Goal: Transaction & Acquisition: Purchase product/service

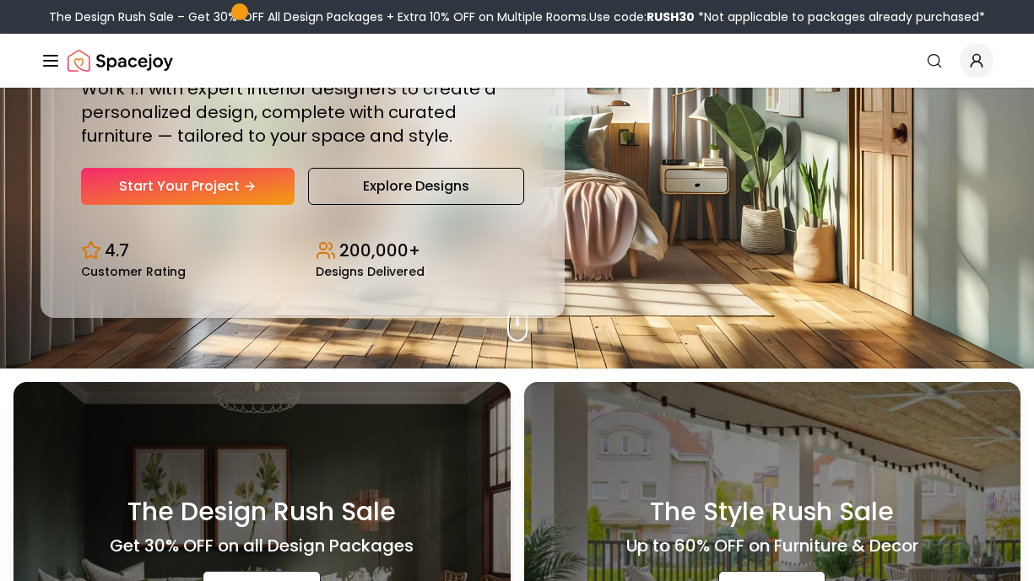
scroll to position [62, 0]
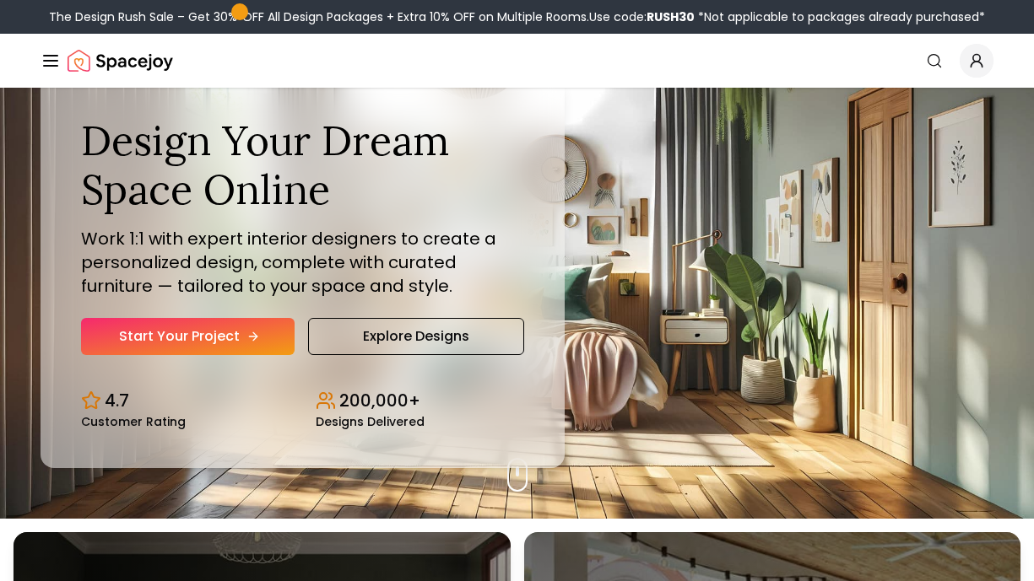
click at [223, 336] on link "Start Your Project" at bounding box center [188, 336] width 214 height 37
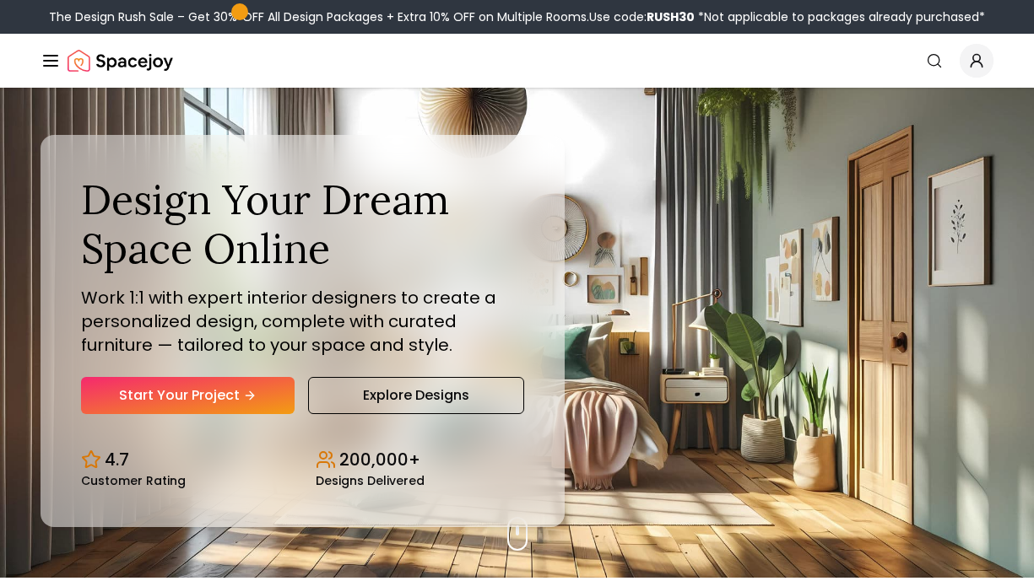
scroll to position [0, 0]
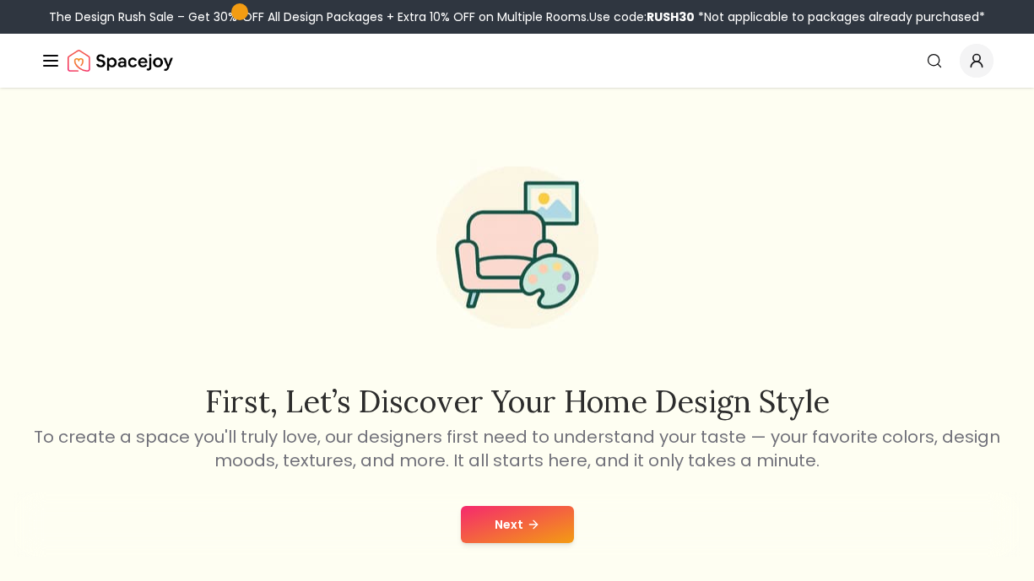
click at [543, 537] on button "Next" at bounding box center [517, 524] width 113 height 37
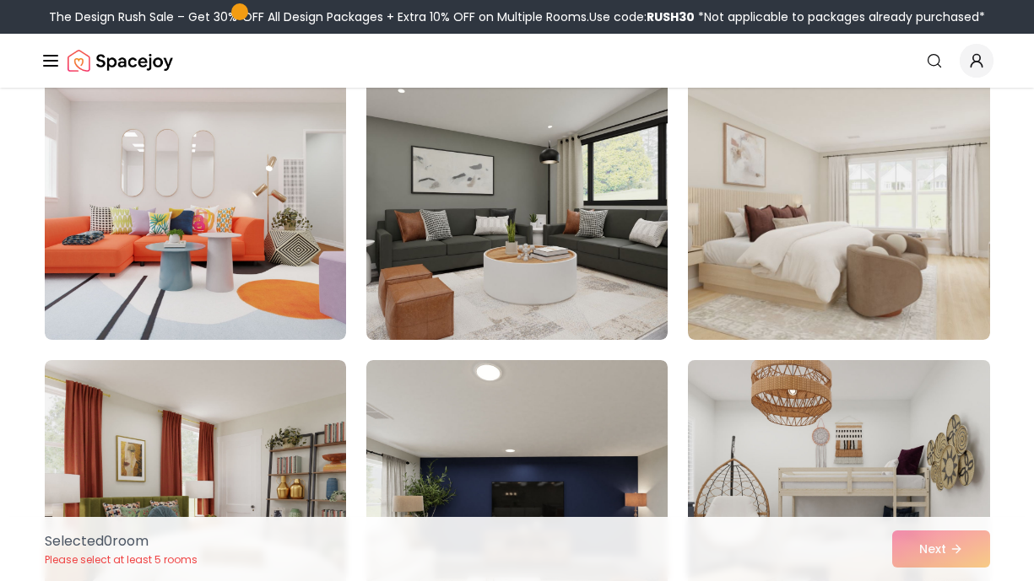
scroll to position [1331, 0]
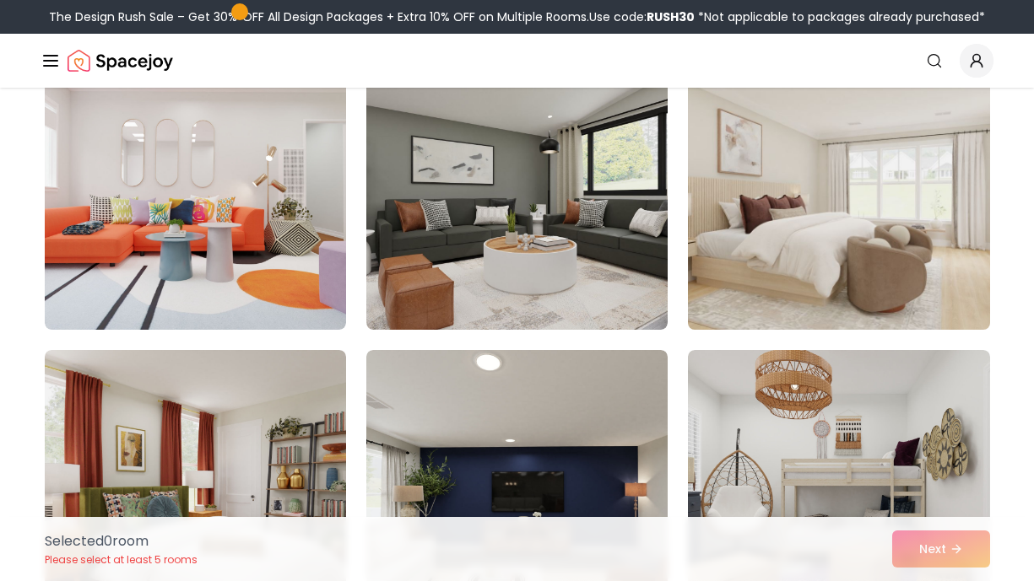
click at [874, 260] on img at bounding box center [838, 195] width 316 height 284
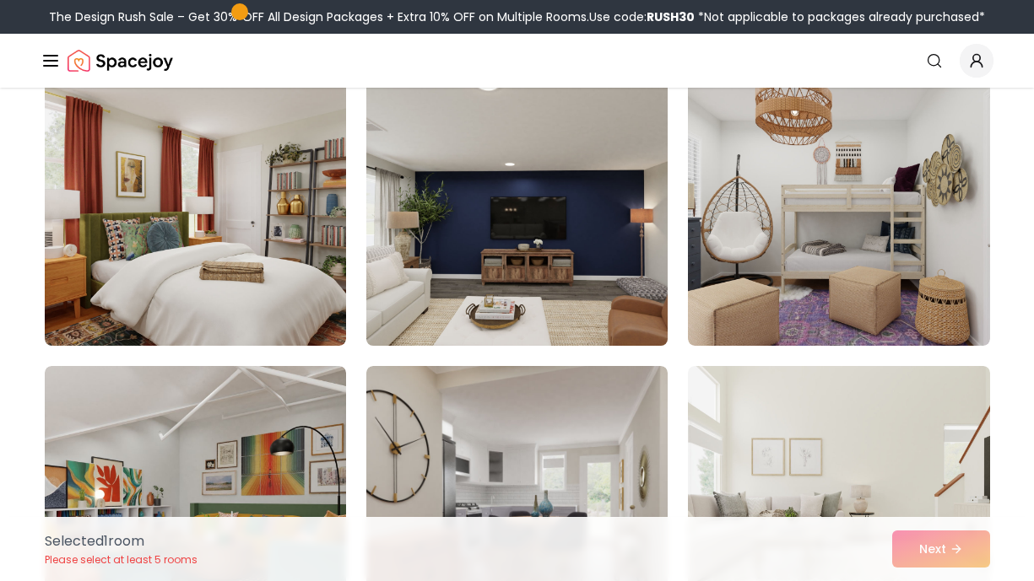
scroll to position [1609, 0]
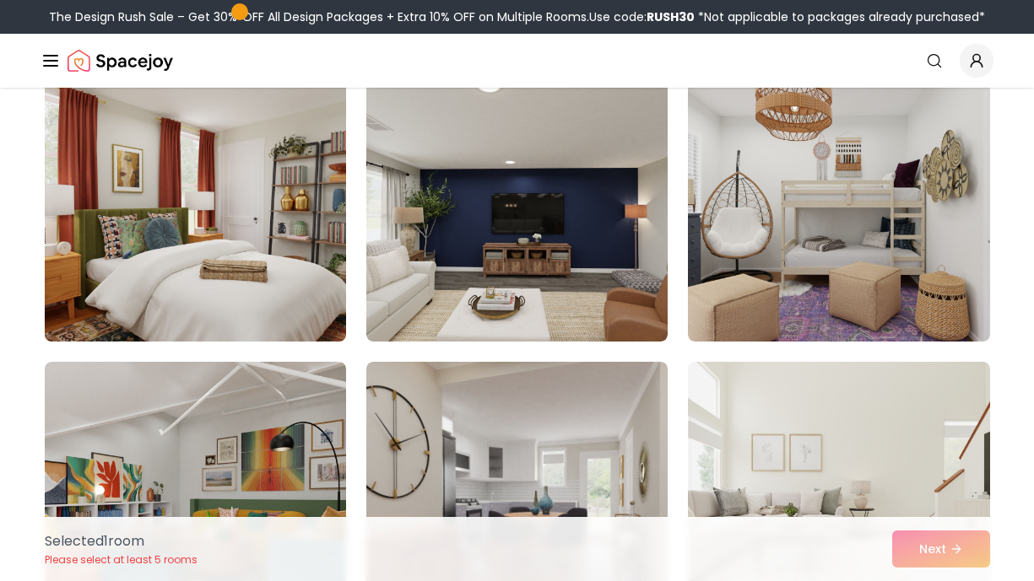
click at [281, 212] on img at bounding box center [195, 207] width 316 height 284
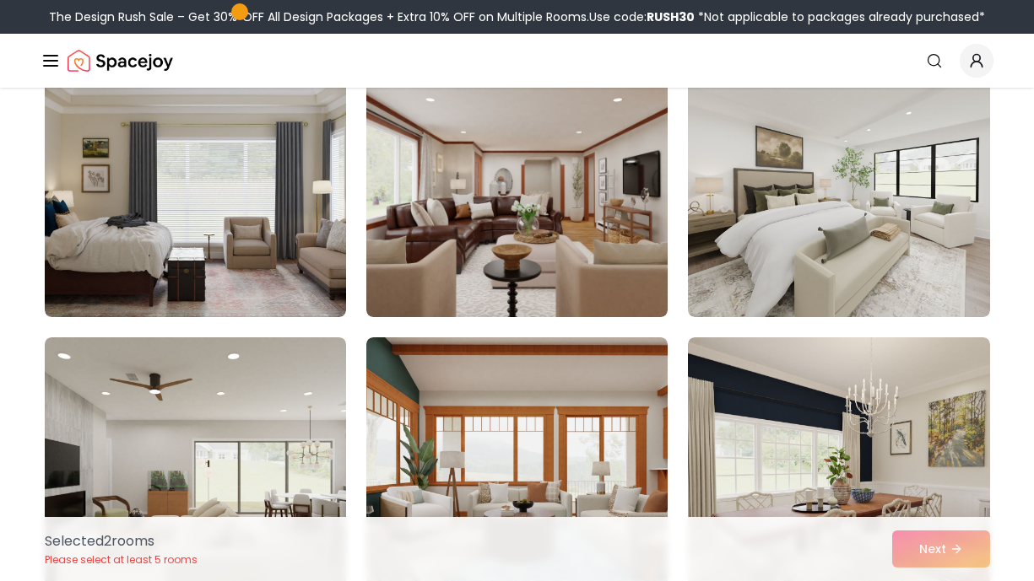
scroll to position [2801, 0]
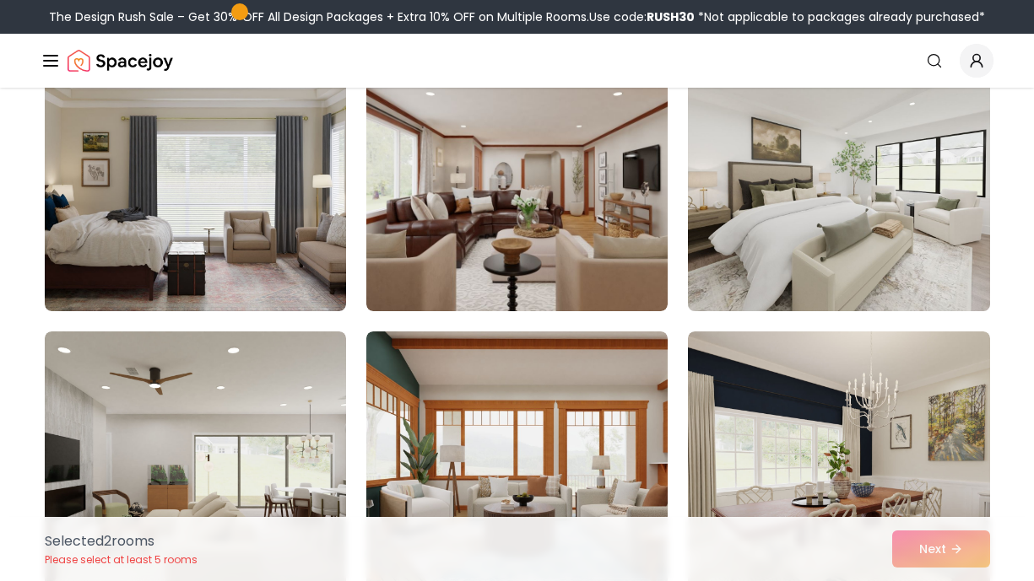
click at [870, 178] on img at bounding box center [838, 177] width 316 height 284
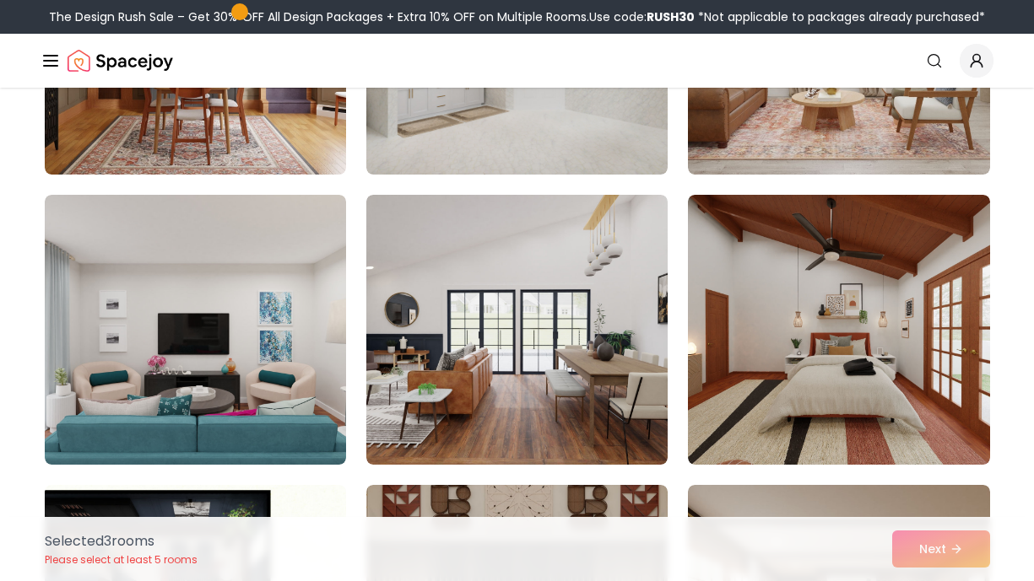
scroll to position [4397, 0]
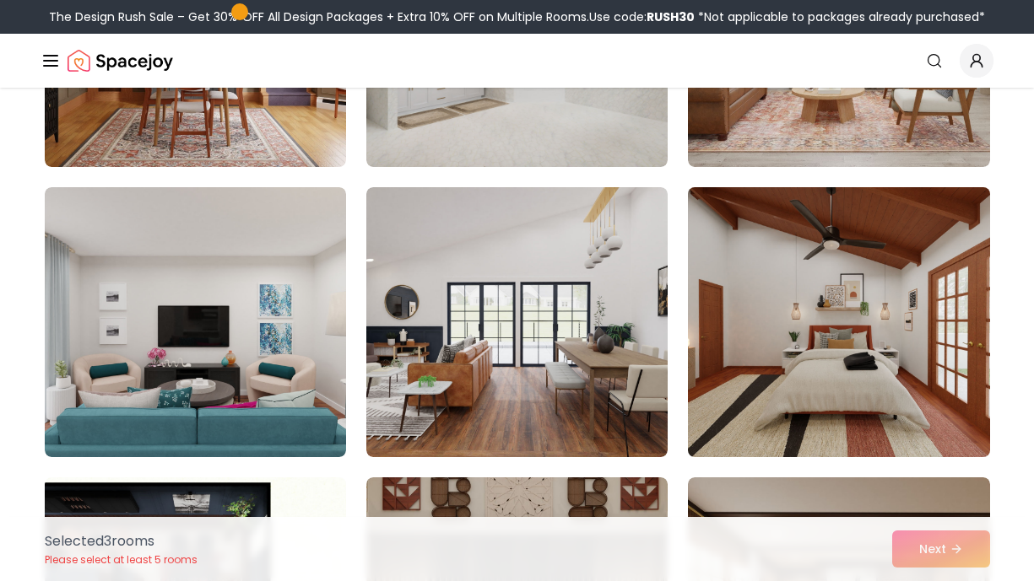
click at [936, 338] on img at bounding box center [838, 323] width 316 height 284
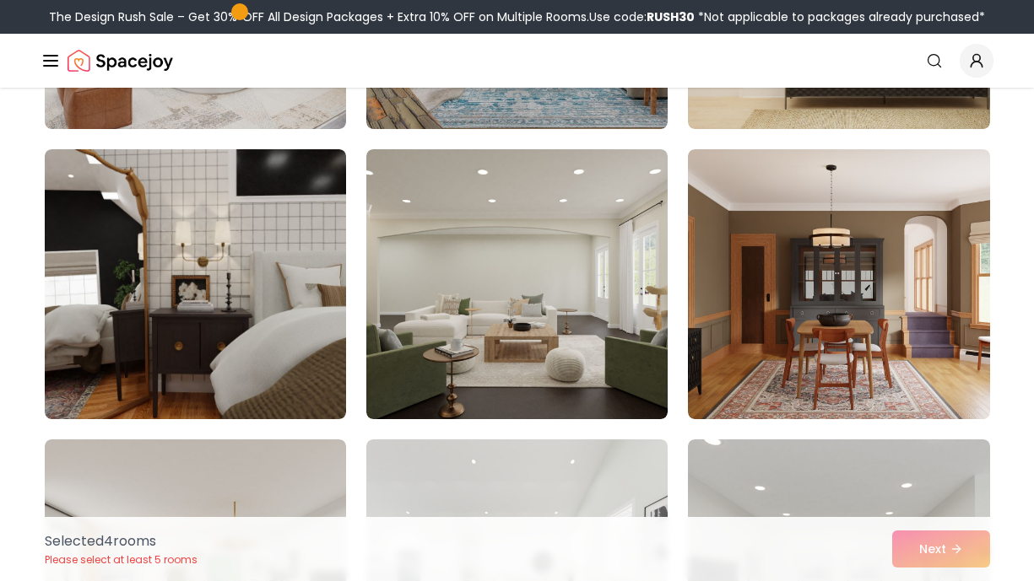
scroll to position [5889, 0]
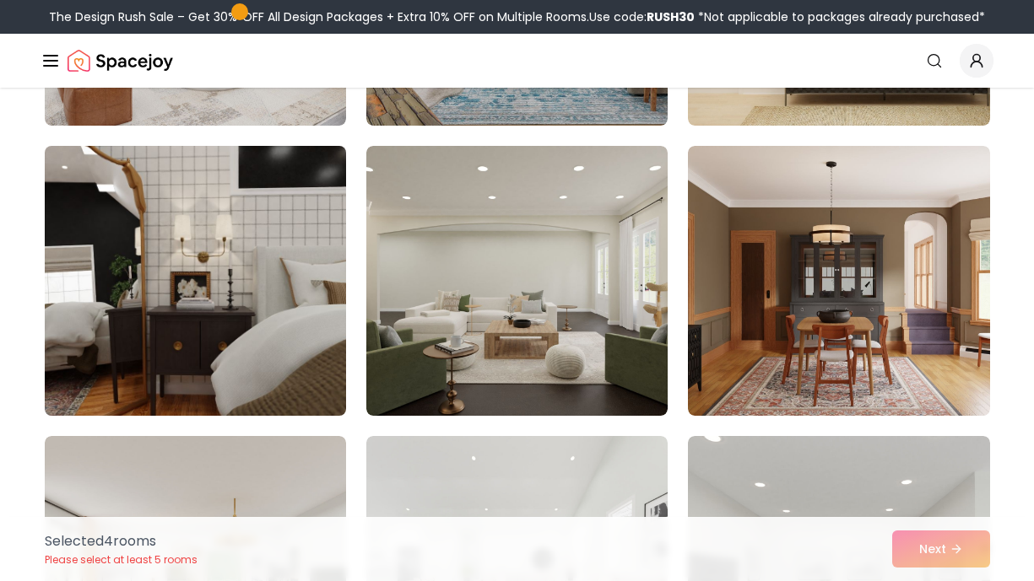
click at [211, 322] on img at bounding box center [195, 281] width 316 height 284
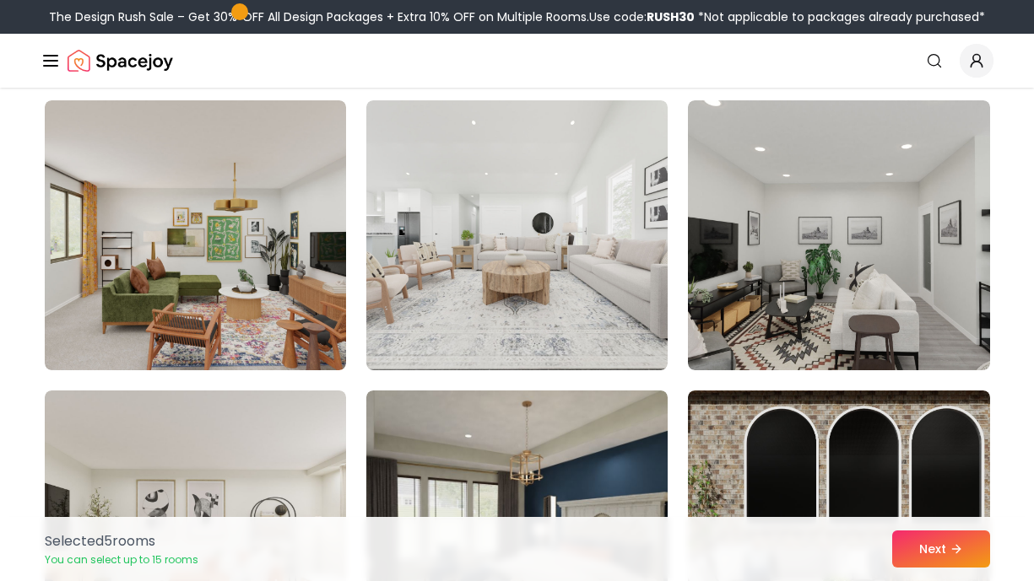
scroll to position [6227, 0]
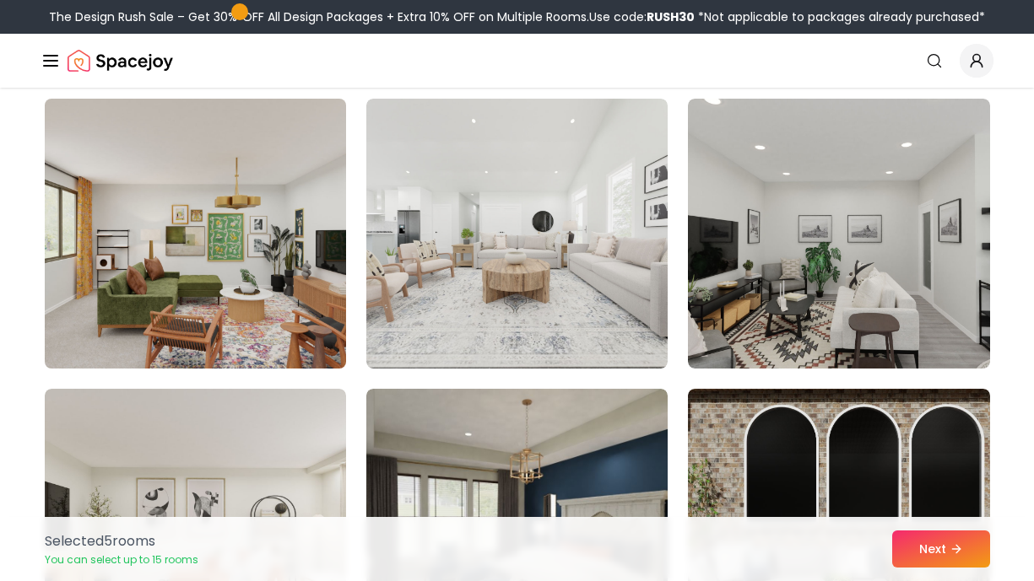
click at [214, 295] on img at bounding box center [195, 234] width 316 height 284
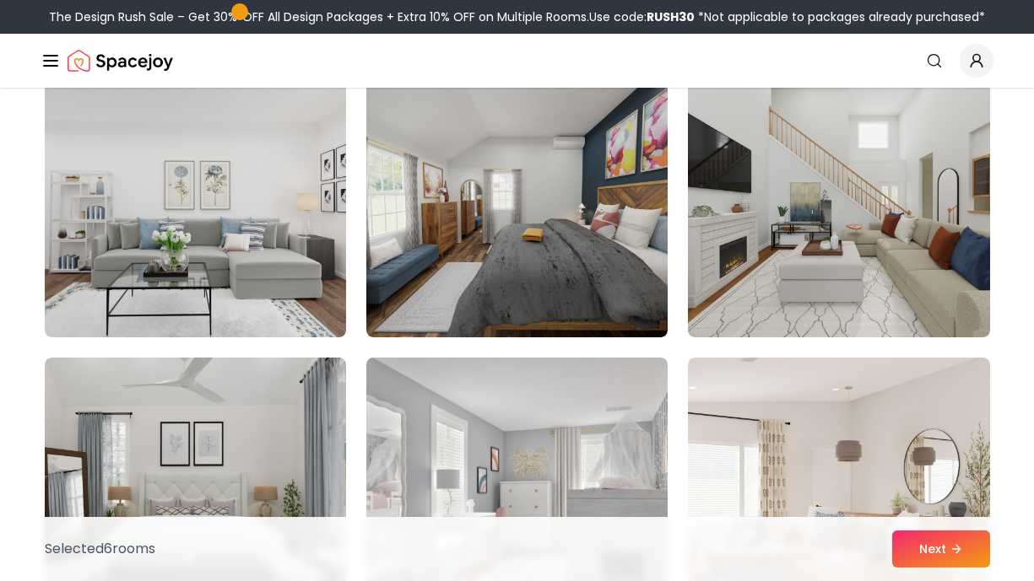
scroll to position [7137, 0]
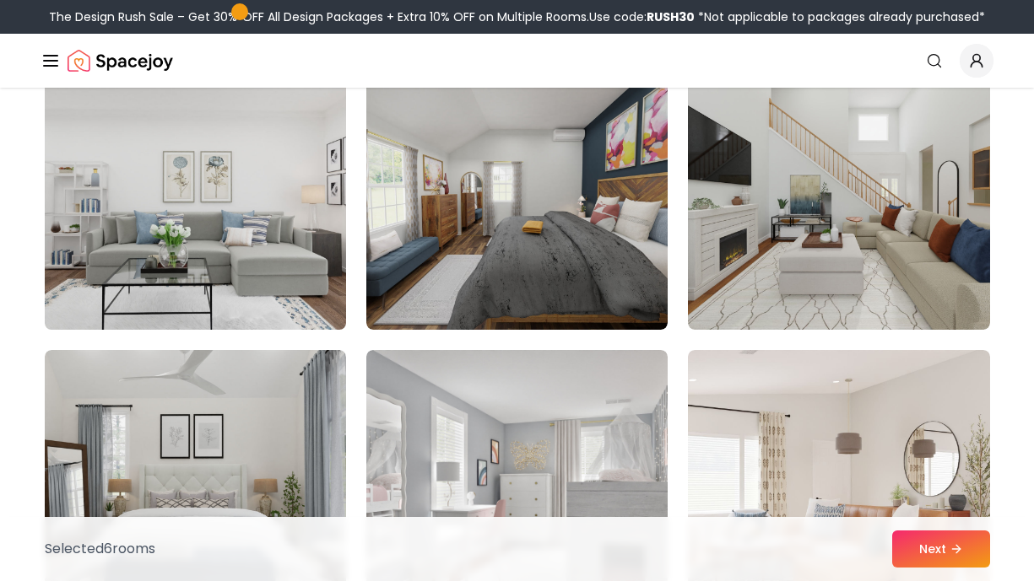
click at [261, 269] on img at bounding box center [195, 195] width 316 height 284
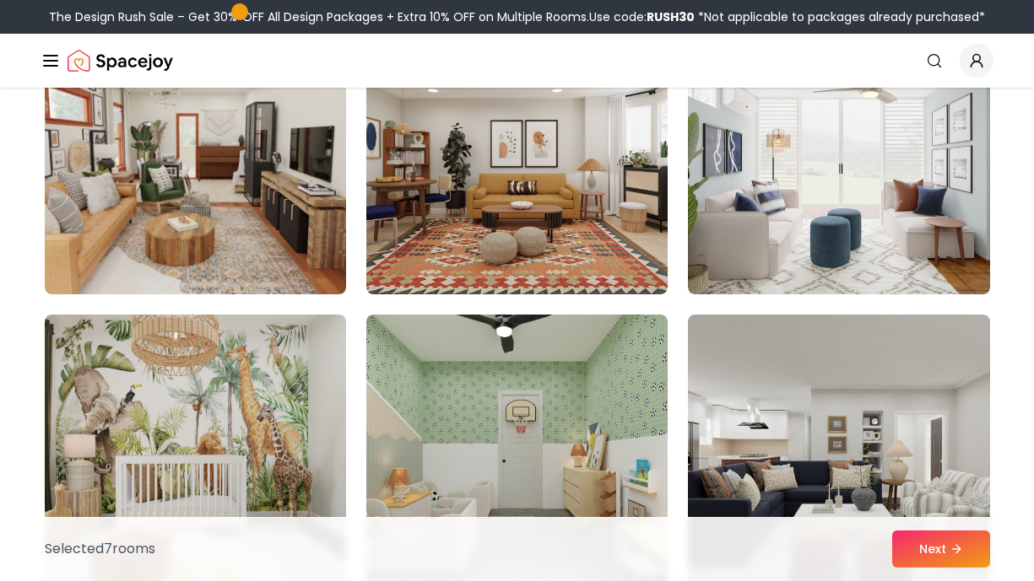
scroll to position [8584, 0]
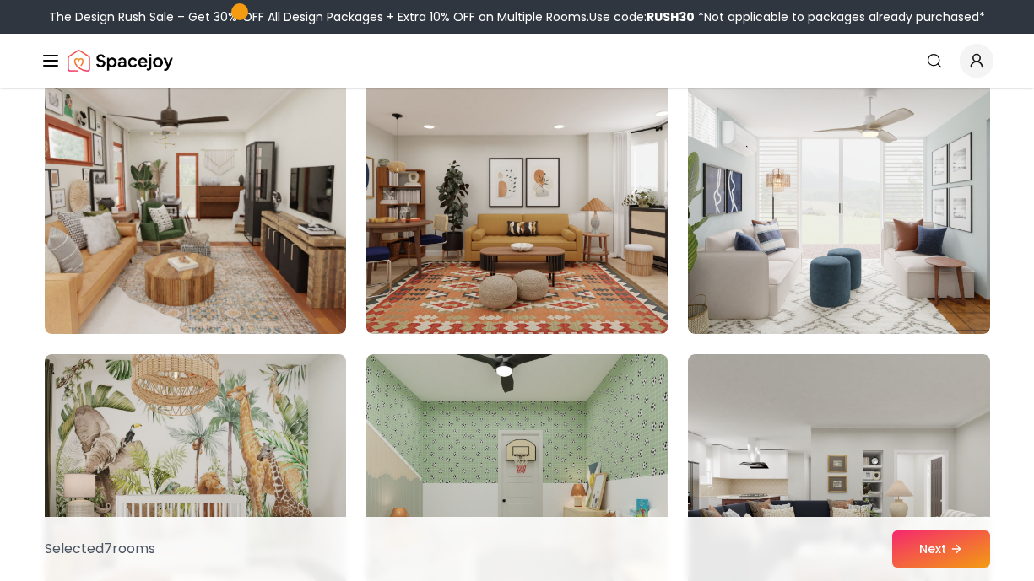
click at [569, 225] on img at bounding box center [517, 199] width 316 height 284
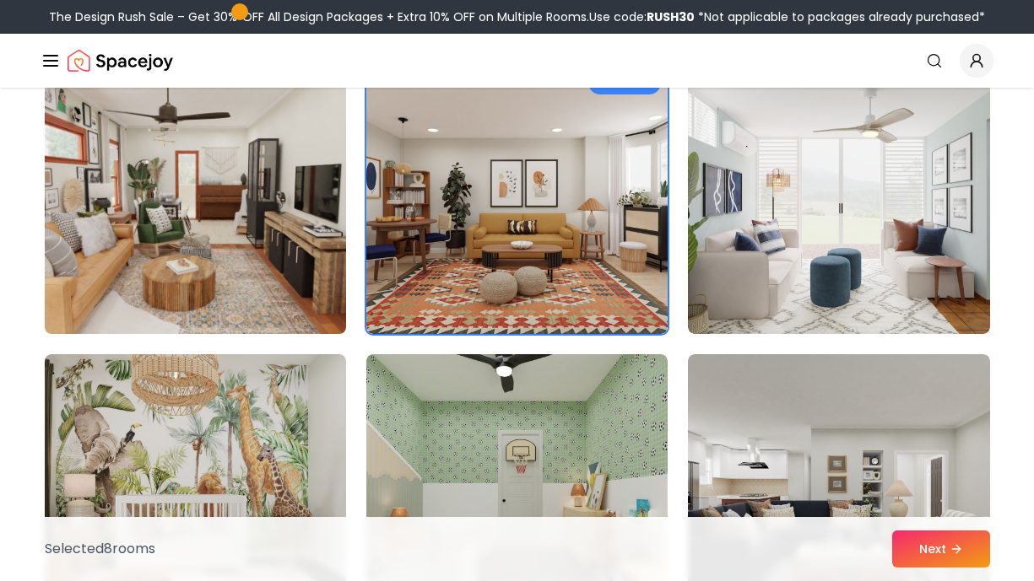
click at [282, 231] on img at bounding box center [195, 199] width 316 height 284
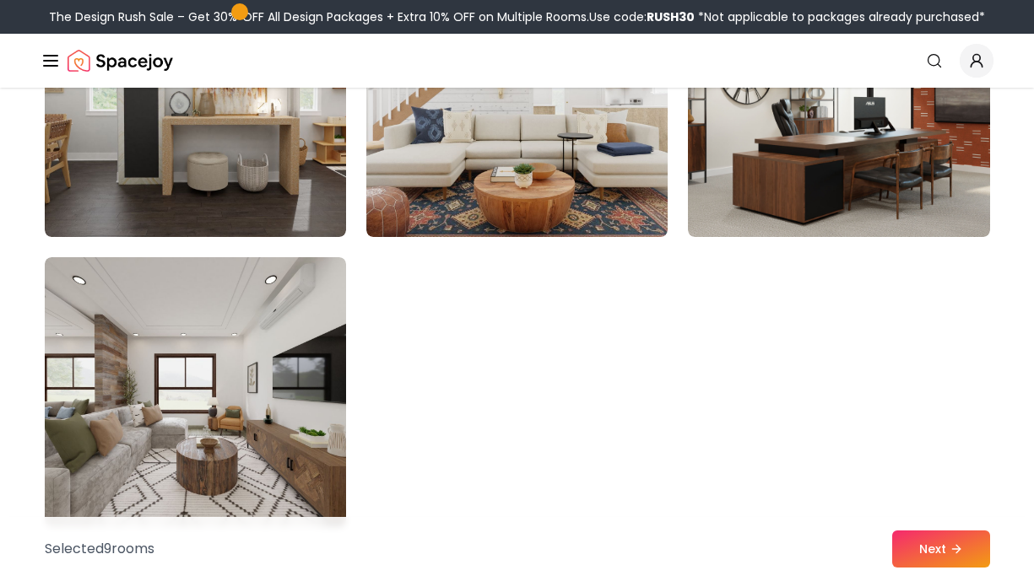
scroll to position [9555, 0]
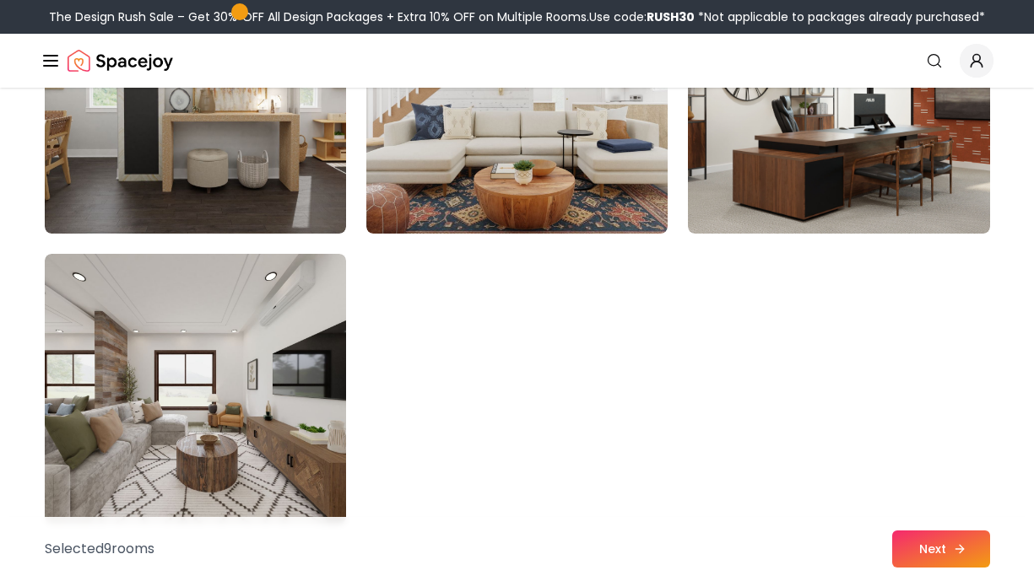
click at [941, 557] on button "Next" at bounding box center [941, 549] width 98 height 37
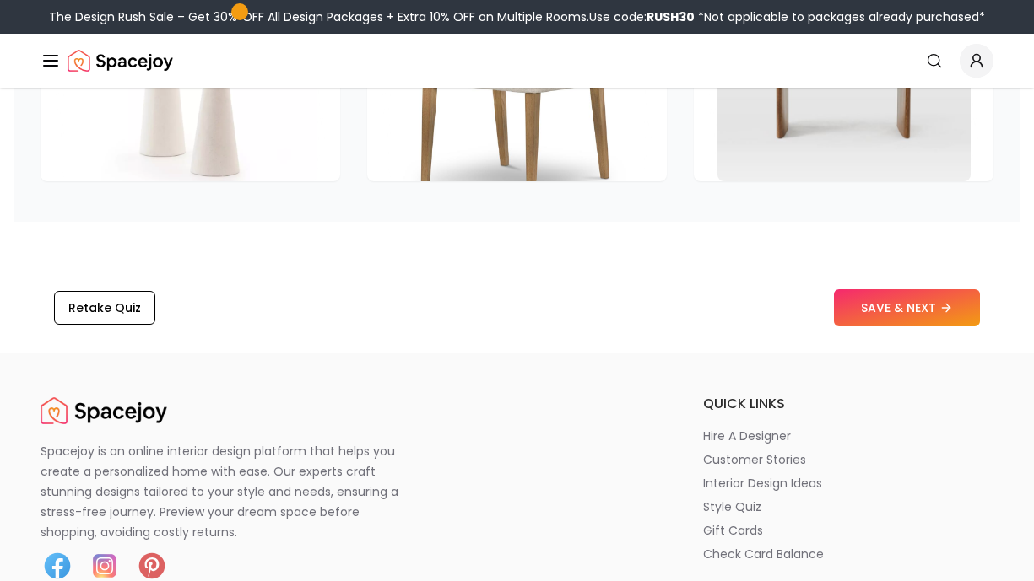
scroll to position [2763, 0]
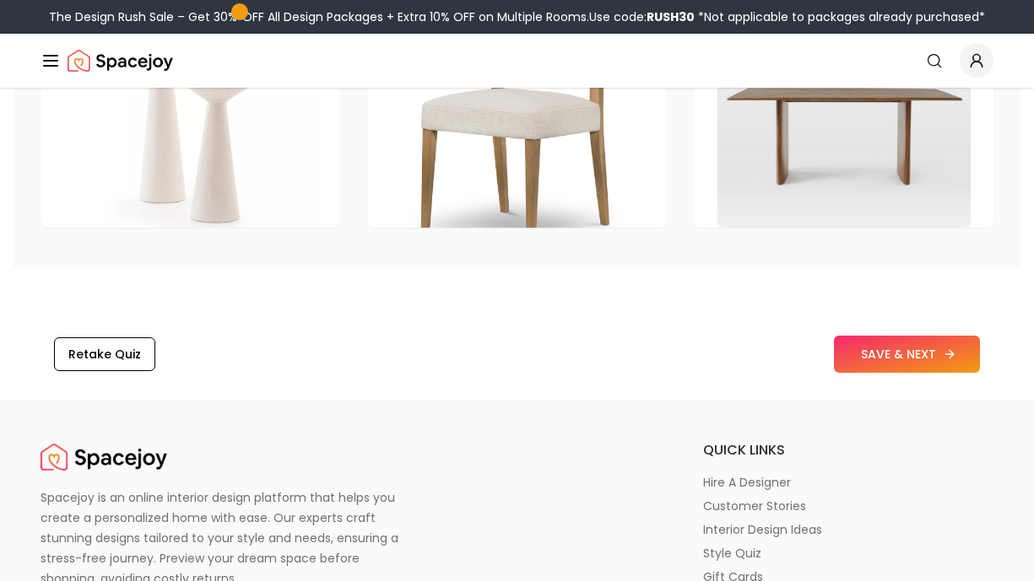
click at [859, 336] on button "SAVE & NEXT" at bounding box center [907, 354] width 146 height 37
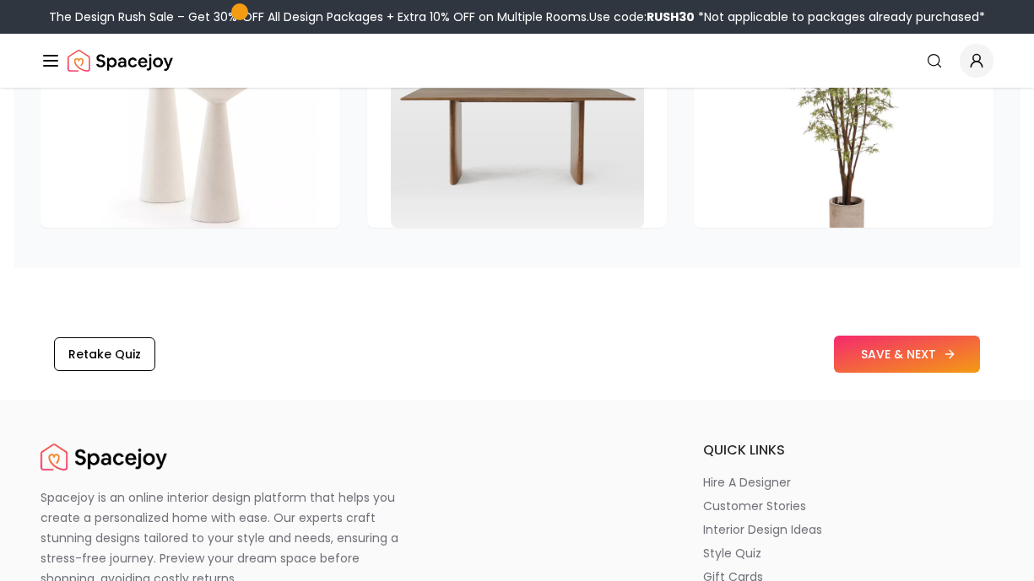
scroll to position [2533, 0]
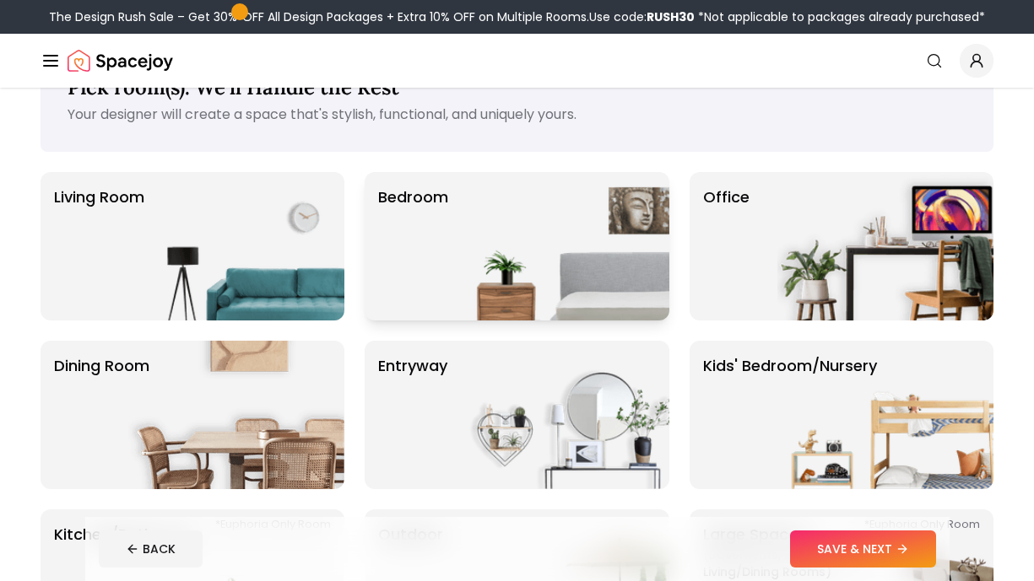
scroll to position [62, 0]
click at [570, 262] on img at bounding box center [561, 245] width 216 height 149
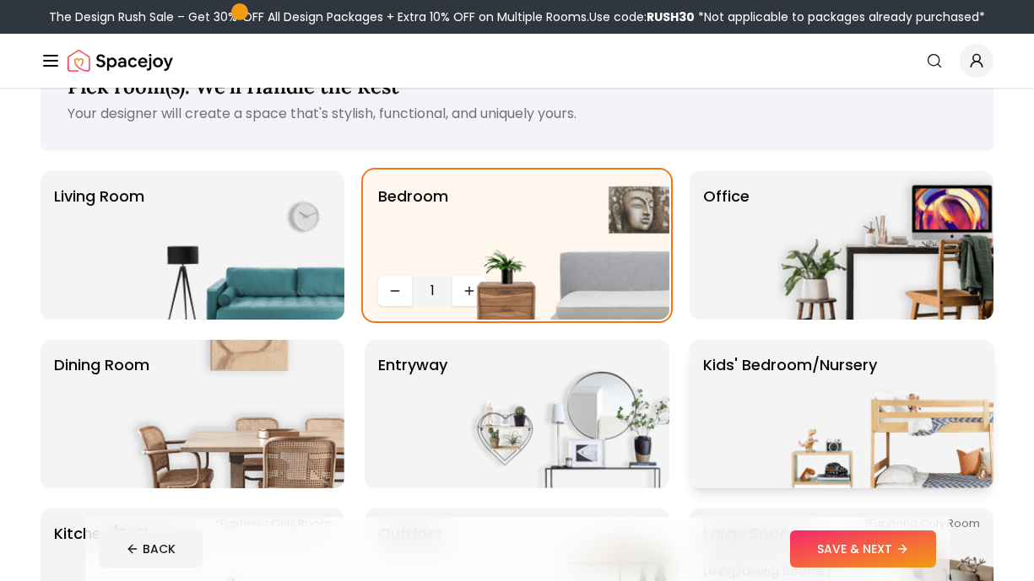
scroll to position [102, 0]
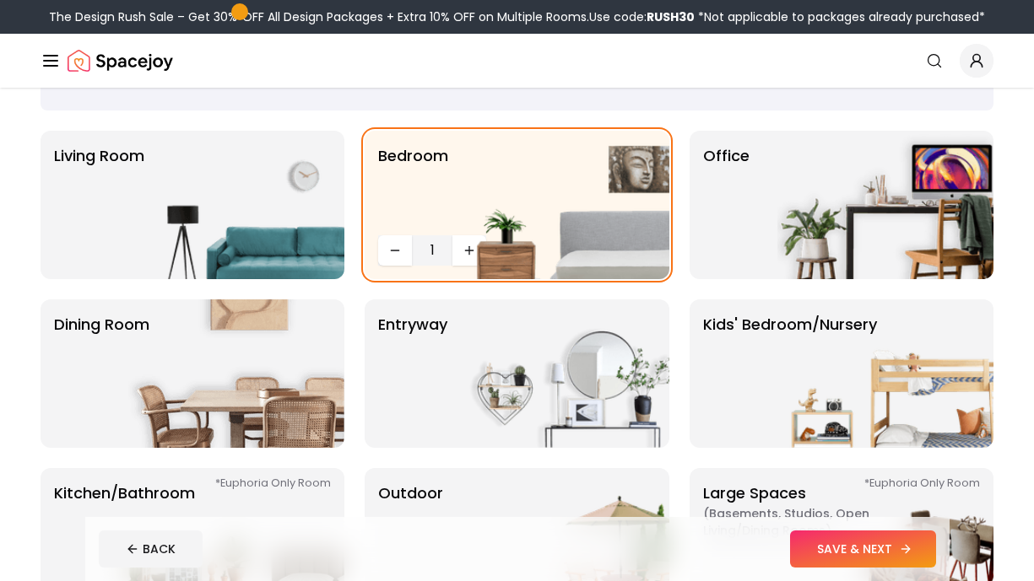
click at [858, 540] on button "SAVE & NEXT" at bounding box center [863, 549] width 146 height 37
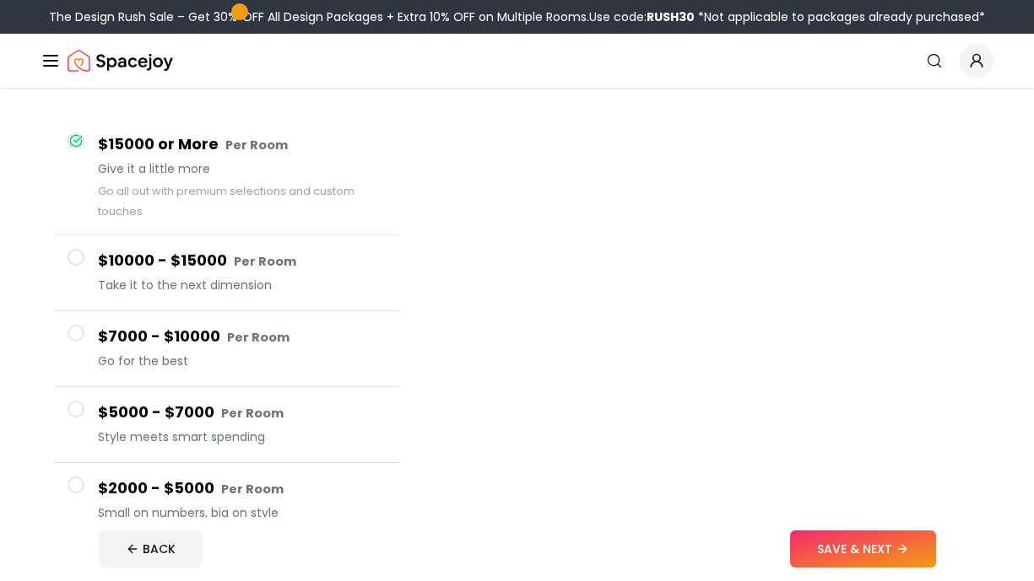
scroll to position [138, 0]
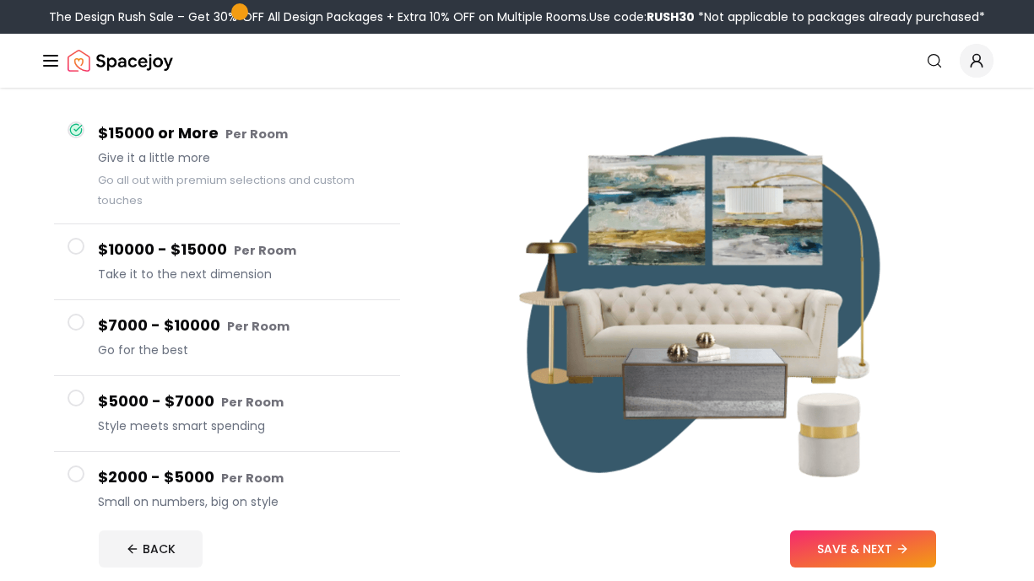
click at [246, 279] on span "Take it to the next dimension" at bounding box center [242, 274] width 289 height 17
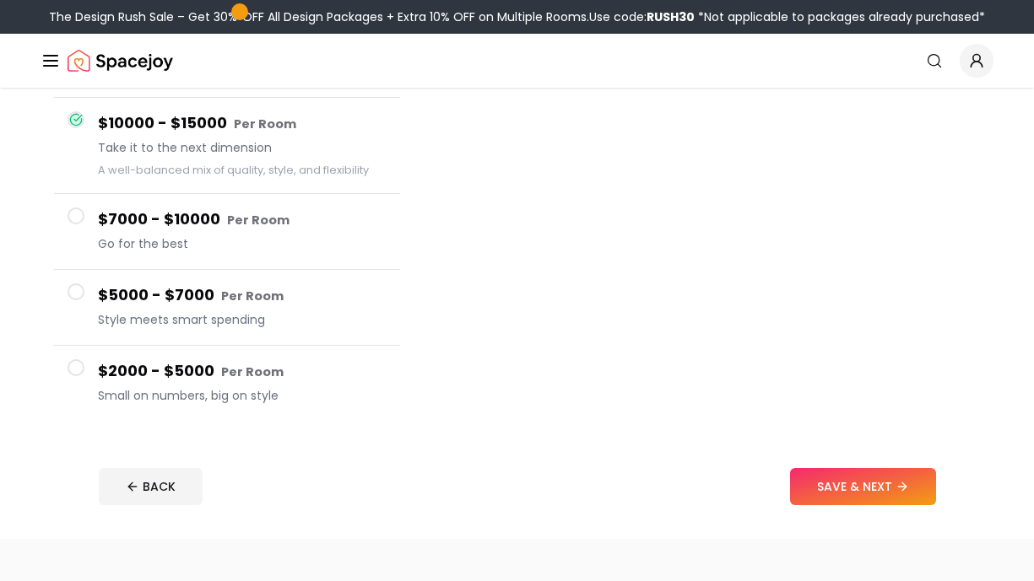
scroll to position [230, 0]
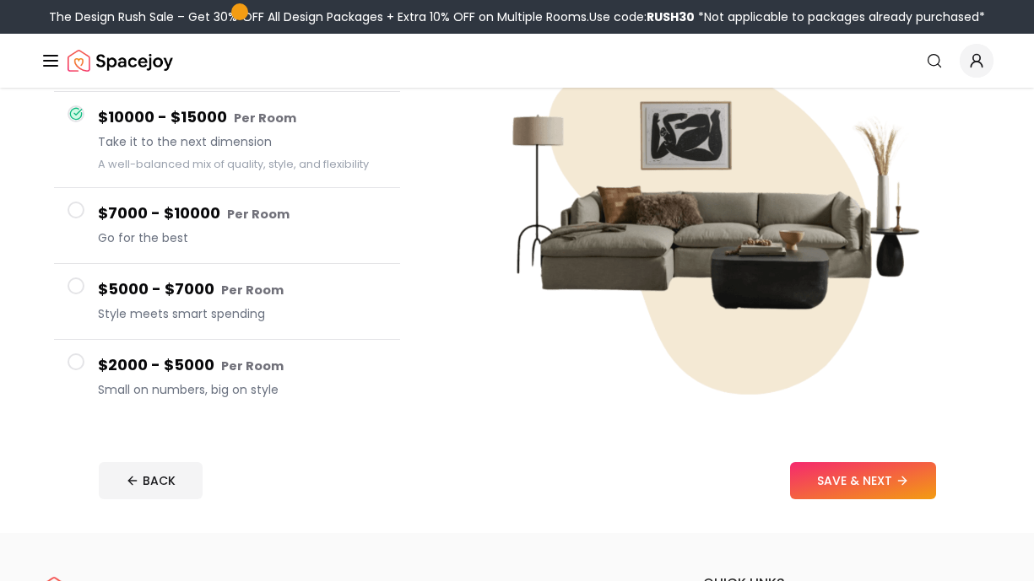
click at [350, 360] on h4 "$2000 - $5000 Per Room" at bounding box center [242, 366] width 289 height 24
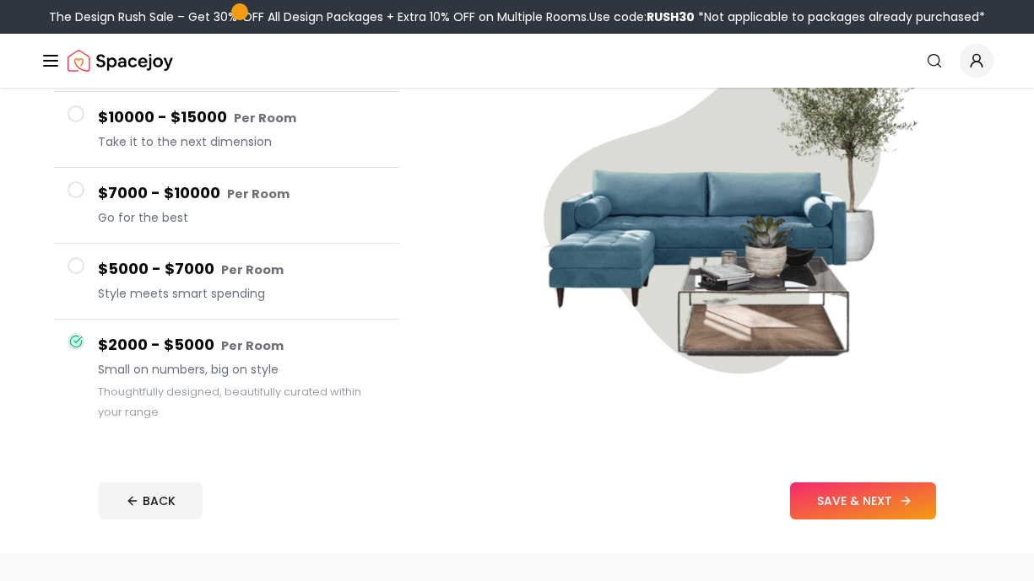
click at [829, 496] on button "SAVE & NEXT" at bounding box center [863, 501] width 146 height 37
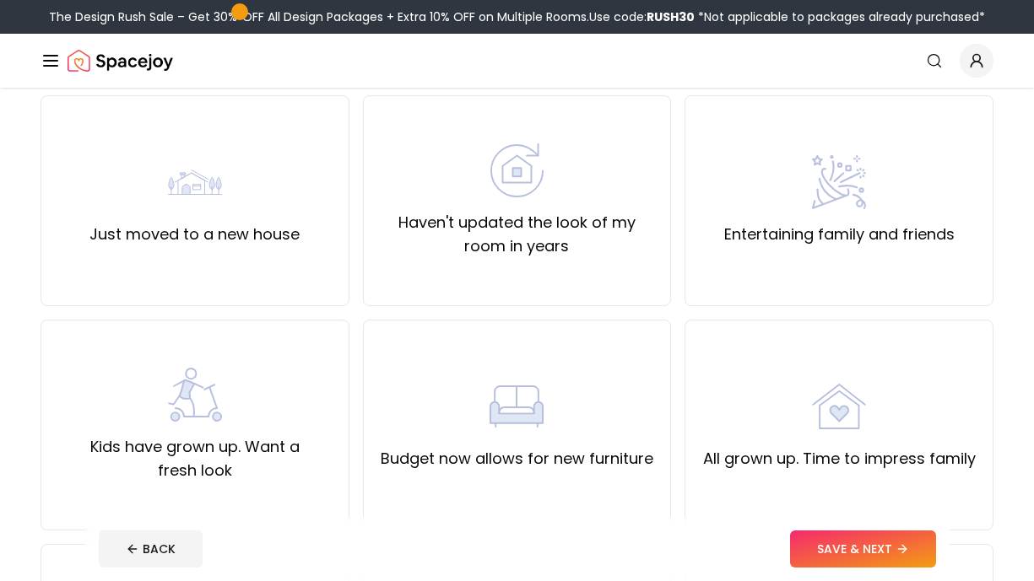
scroll to position [142, 0]
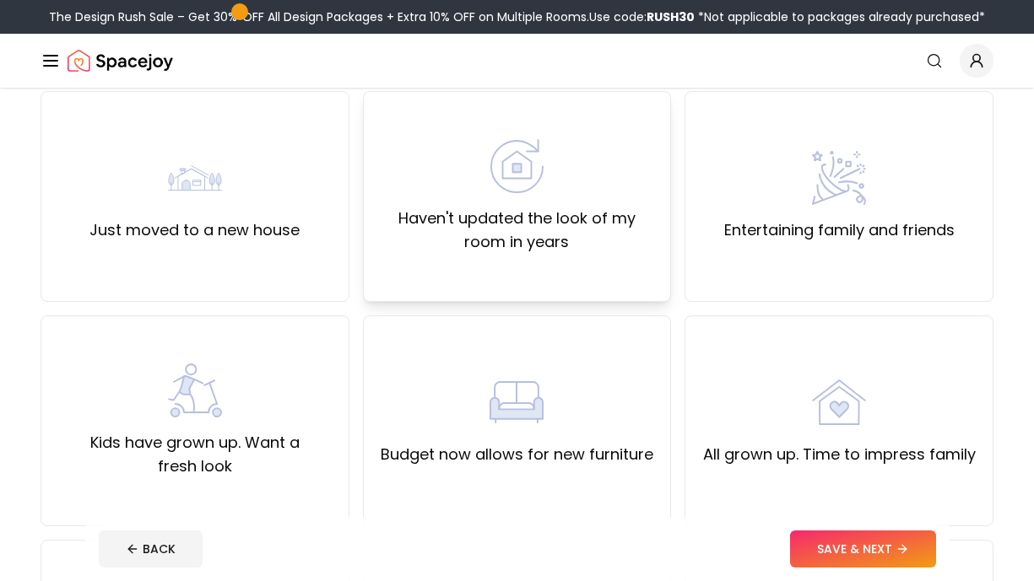
click at [559, 271] on div "Haven't updated the look of my room in years" at bounding box center [517, 196] width 309 height 211
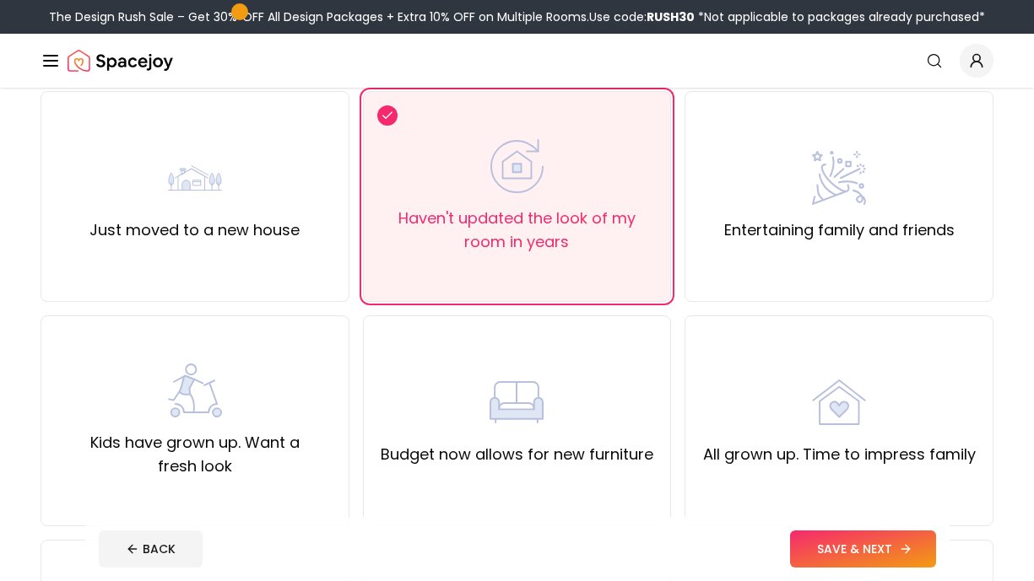
click at [886, 560] on button "SAVE & NEXT" at bounding box center [863, 549] width 146 height 37
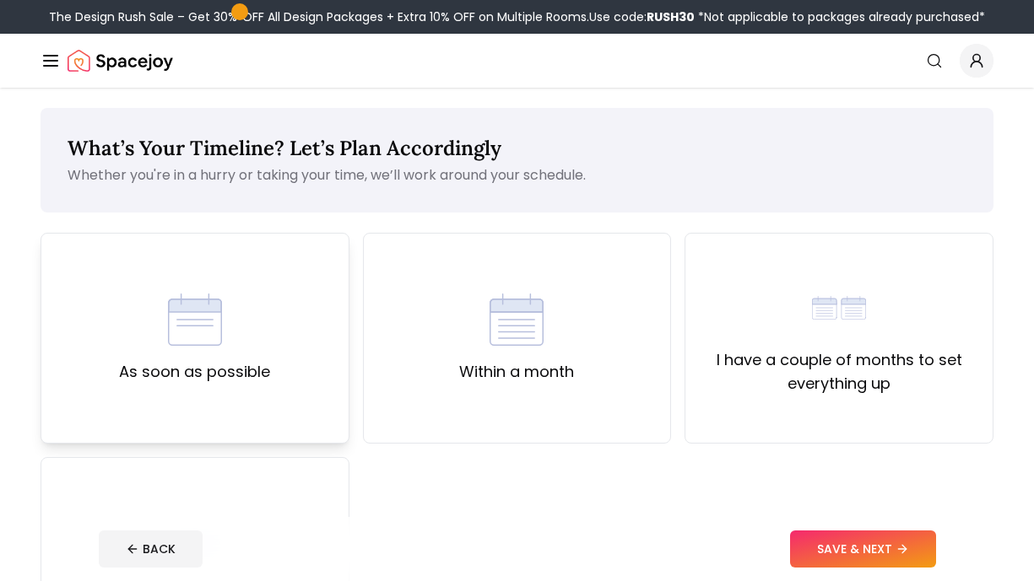
click at [181, 396] on div "As soon as possible" at bounding box center [195, 338] width 309 height 211
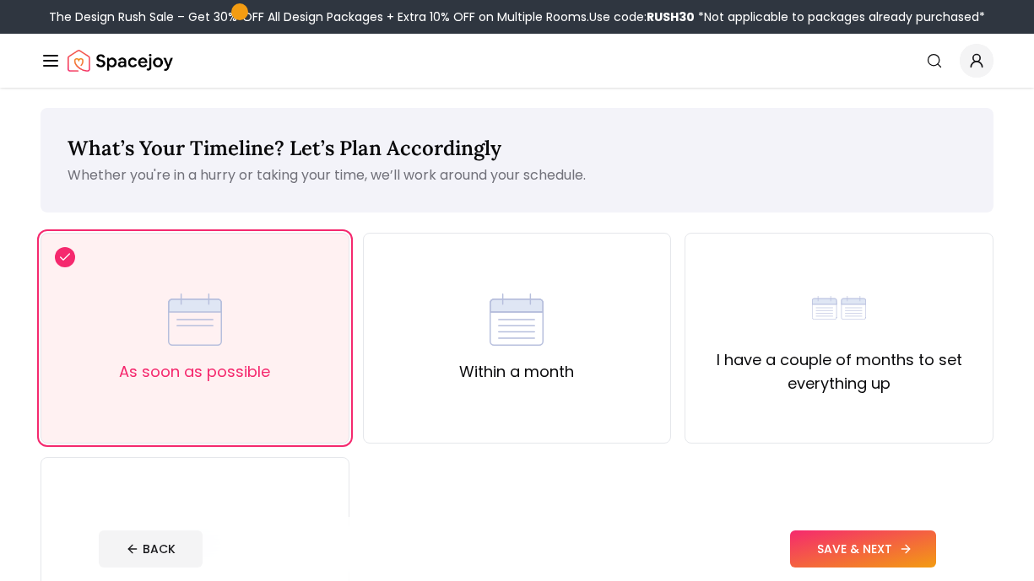
click at [879, 549] on button "SAVE & NEXT" at bounding box center [863, 549] width 146 height 37
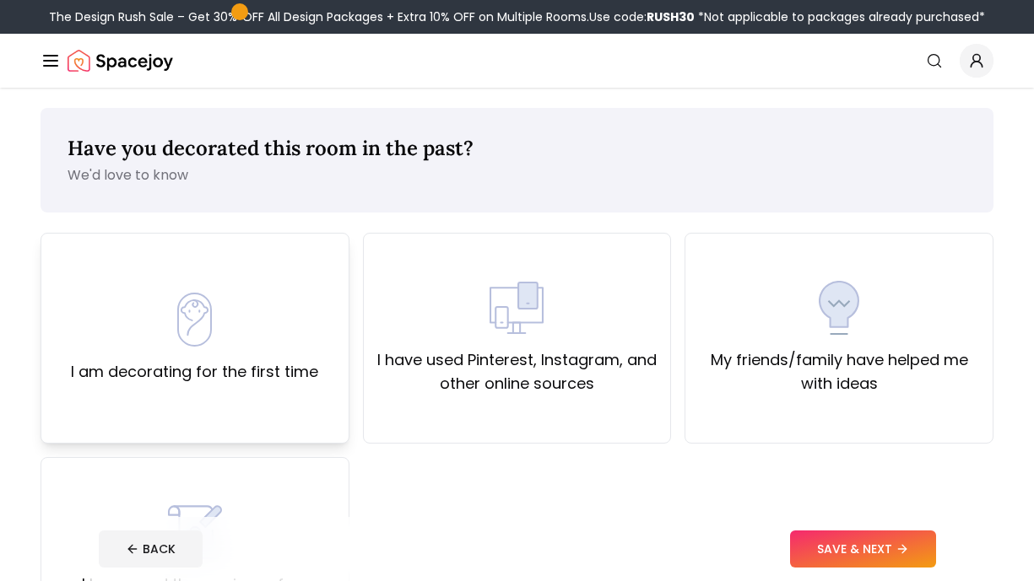
click at [305, 390] on div "I am decorating for the first time" at bounding box center [195, 338] width 309 height 211
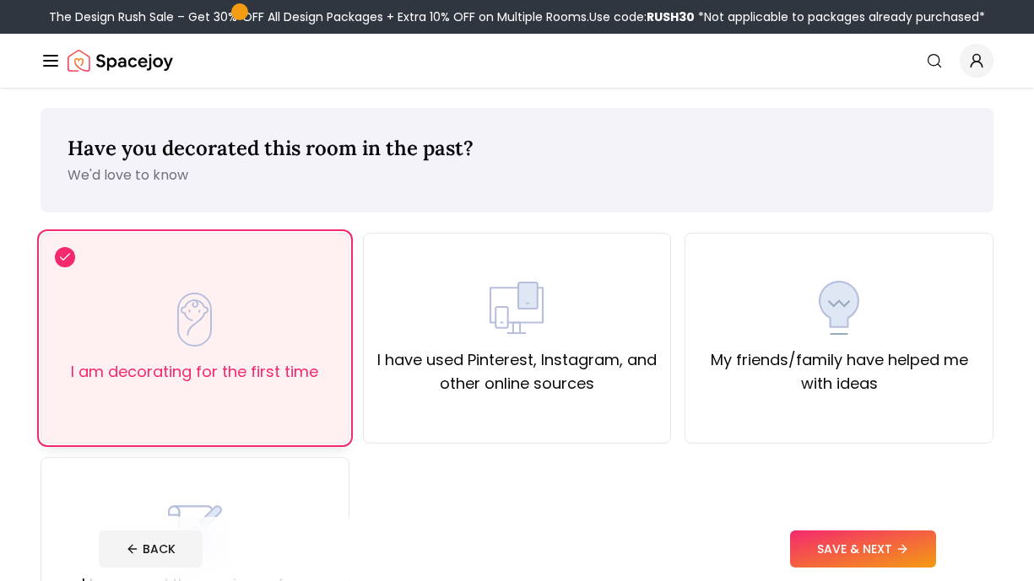
click at [313, 391] on div "I am decorating for the first time" at bounding box center [195, 338] width 309 height 211
click at [506, 402] on div "I have used Pinterest, Instagram, and other online sources" at bounding box center [517, 338] width 309 height 211
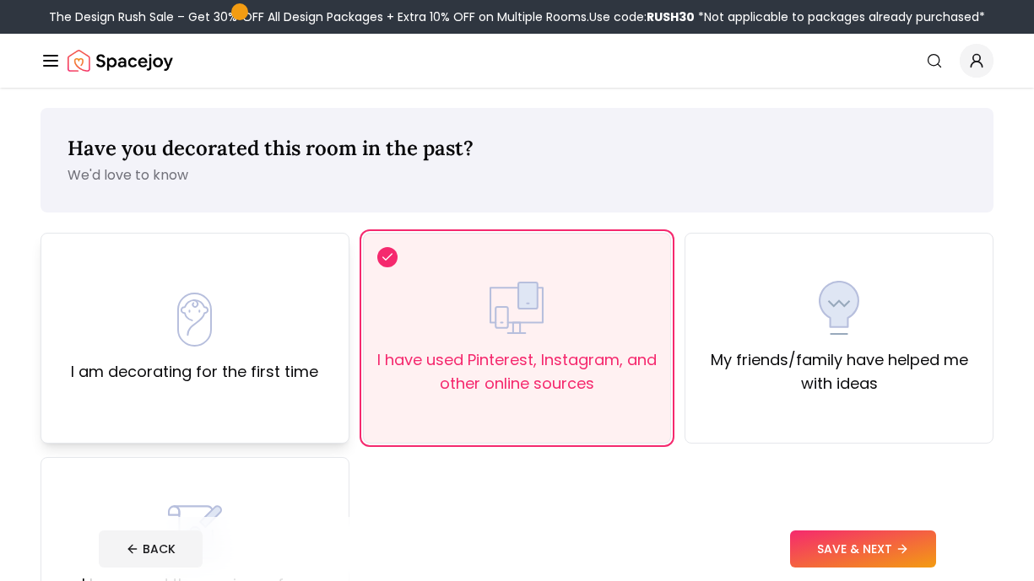
click at [211, 354] on div "I am decorating for the first time" at bounding box center [194, 338] width 247 height 91
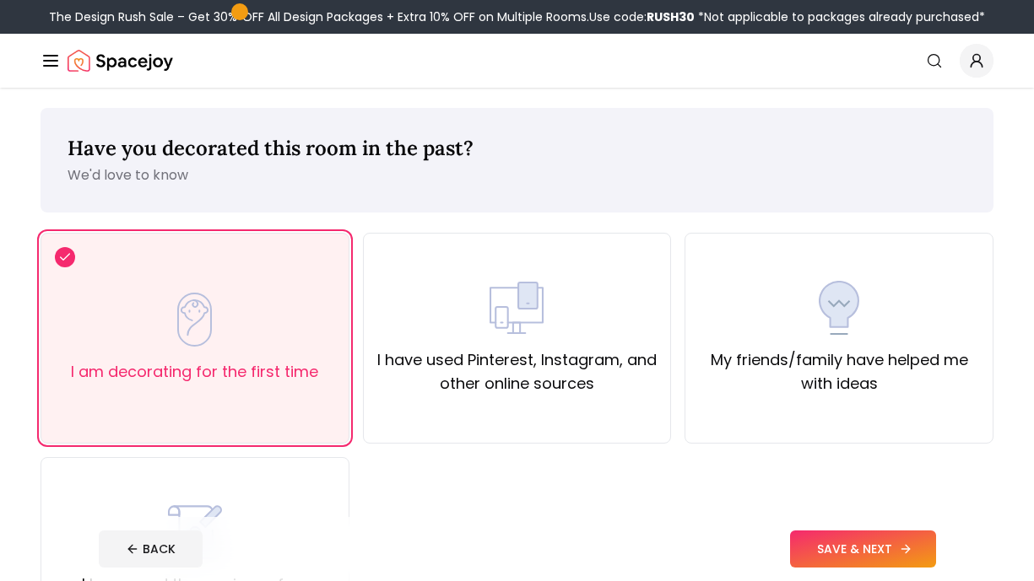
click at [819, 543] on button "SAVE & NEXT" at bounding box center [863, 549] width 146 height 37
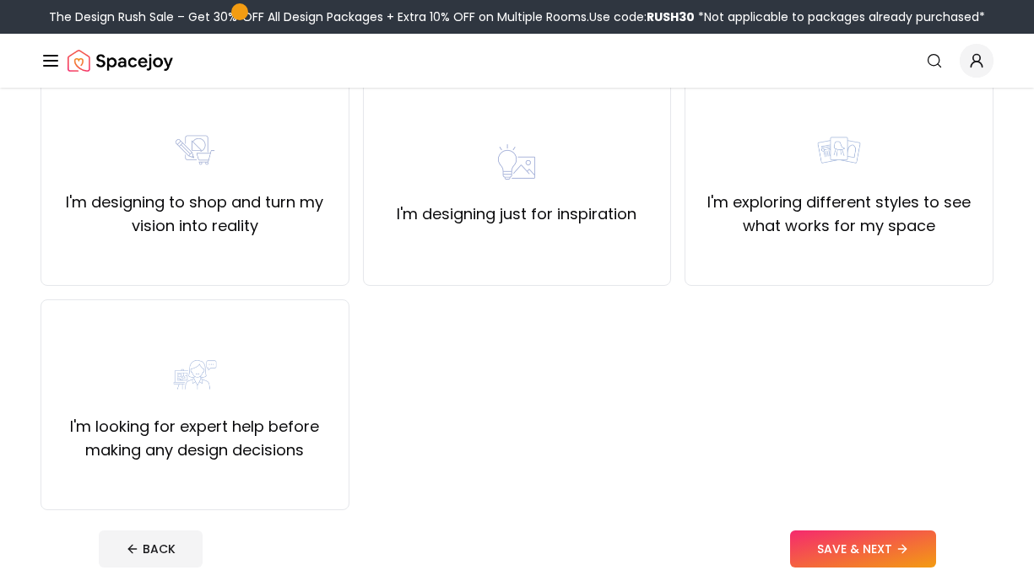
scroll to position [159, 0]
click at [797, 210] on label "I'm exploring different styles to see what works for my space" at bounding box center [839, 213] width 280 height 47
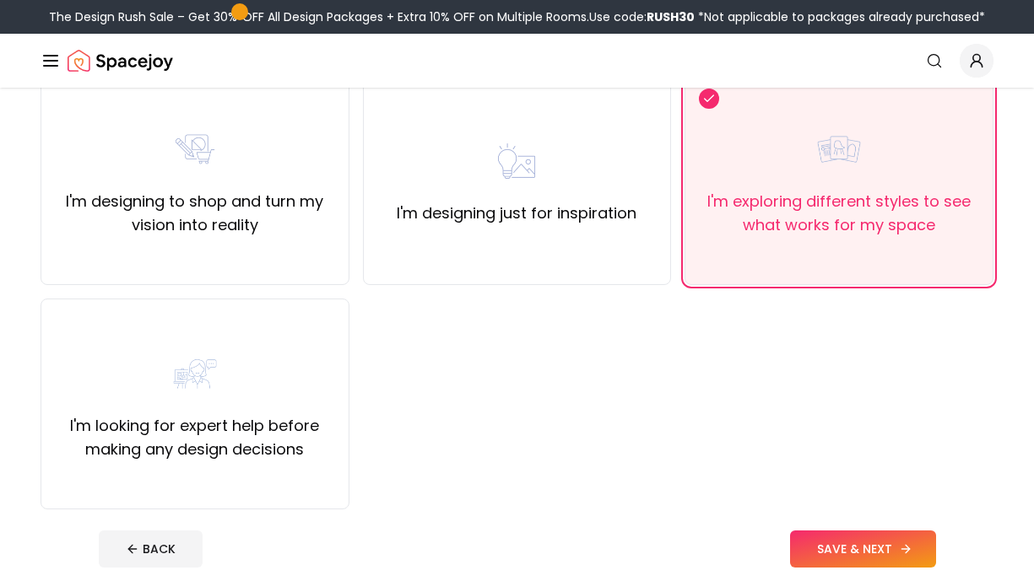
click at [842, 540] on button "SAVE & NEXT" at bounding box center [863, 549] width 146 height 37
